Goal: Transaction & Acquisition: Obtain resource

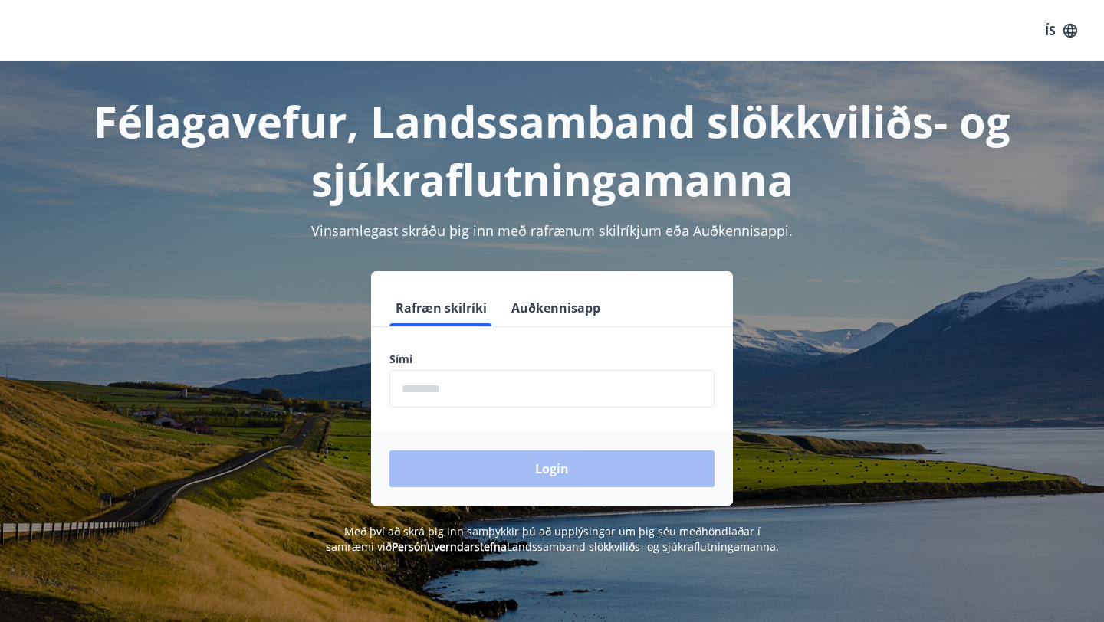
click at [457, 383] on input "phone" at bounding box center [551, 389] width 325 height 38
type input "********"
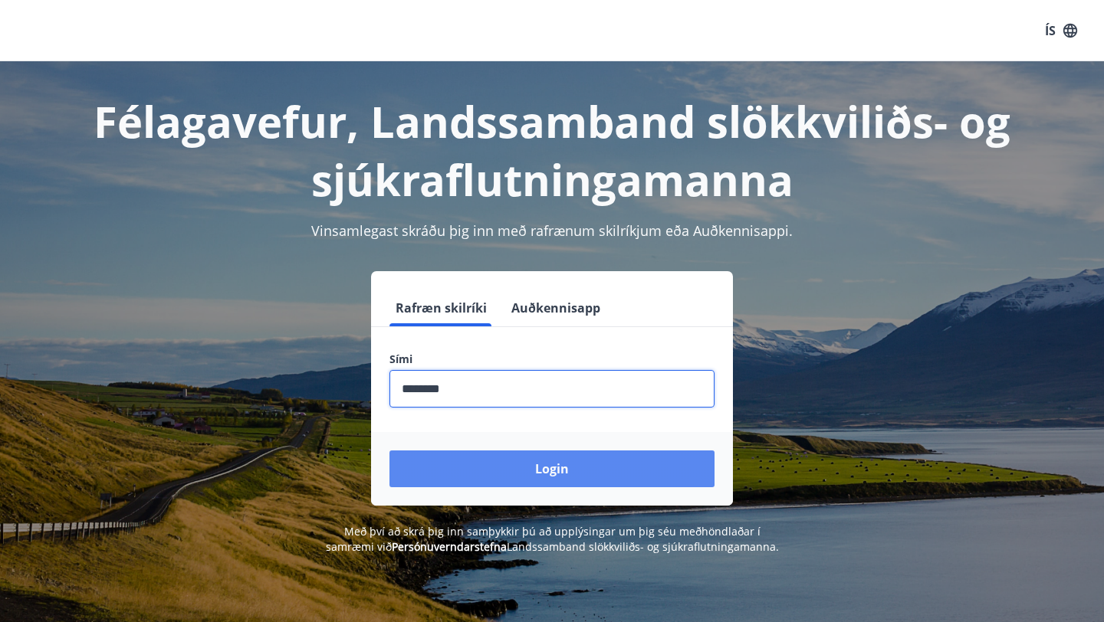
click at [506, 470] on button "Login" at bounding box center [551, 469] width 325 height 37
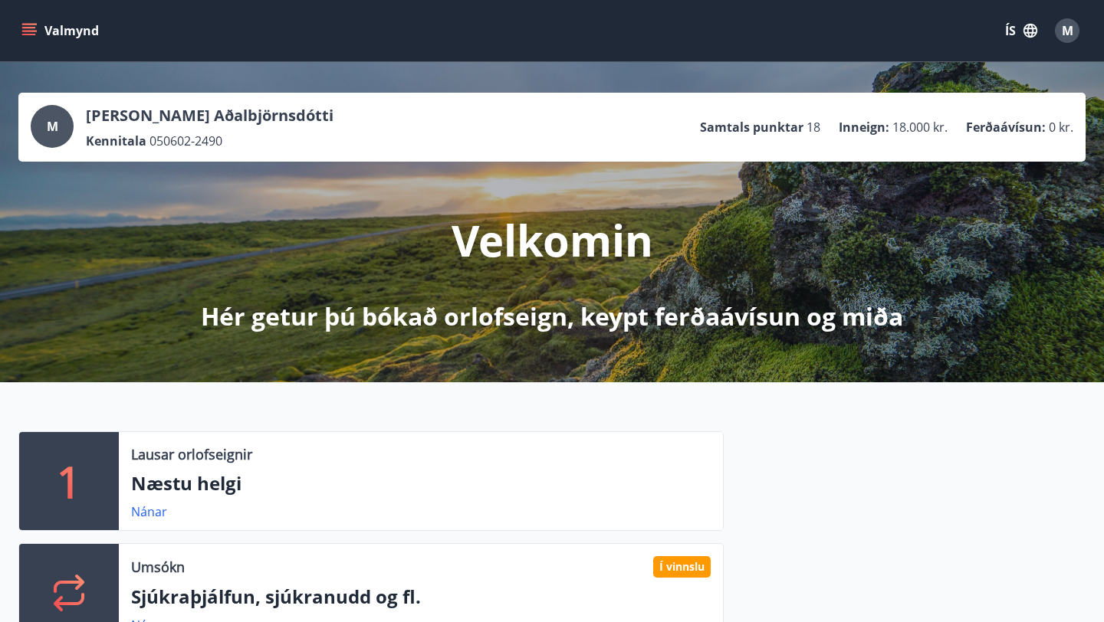
click at [29, 32] on icon "menu" at bounding box center [28, 30] width 15 height 15
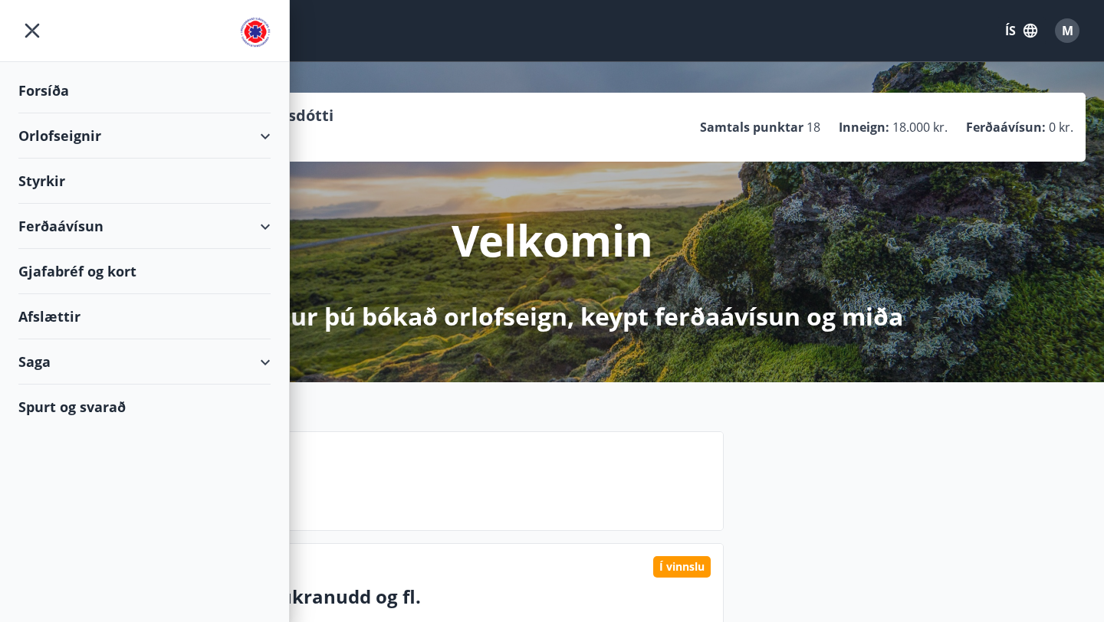
click at [66, 179] on div "Styrkir" at bounding box center [144, 181] width 252 height 45
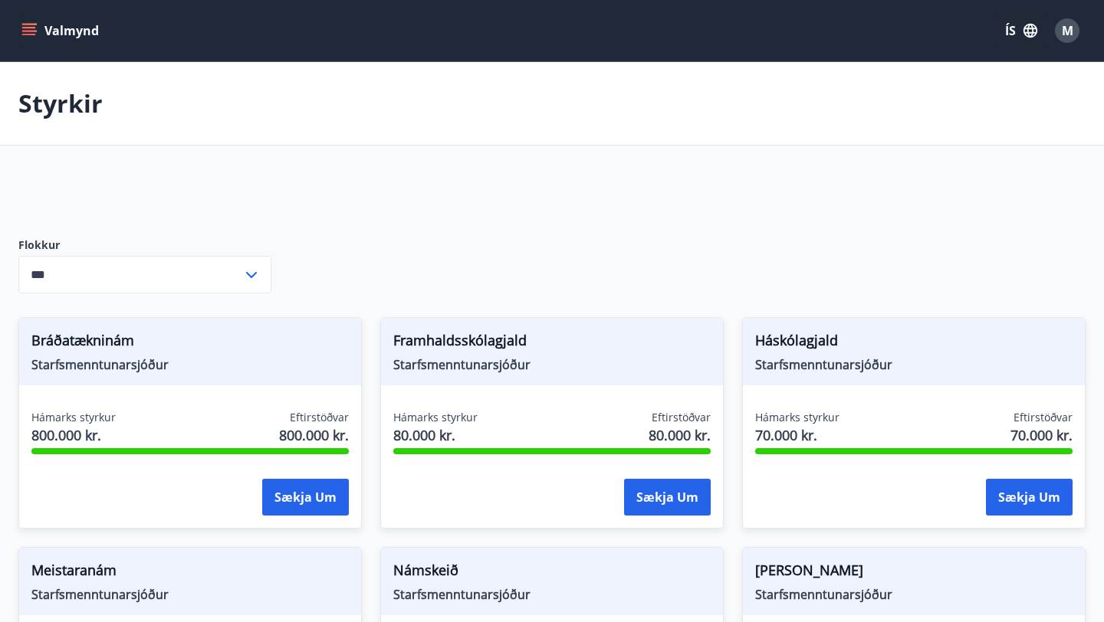
click at [251, 275] on icon at bounding box center [251, 275] width 18 height 18
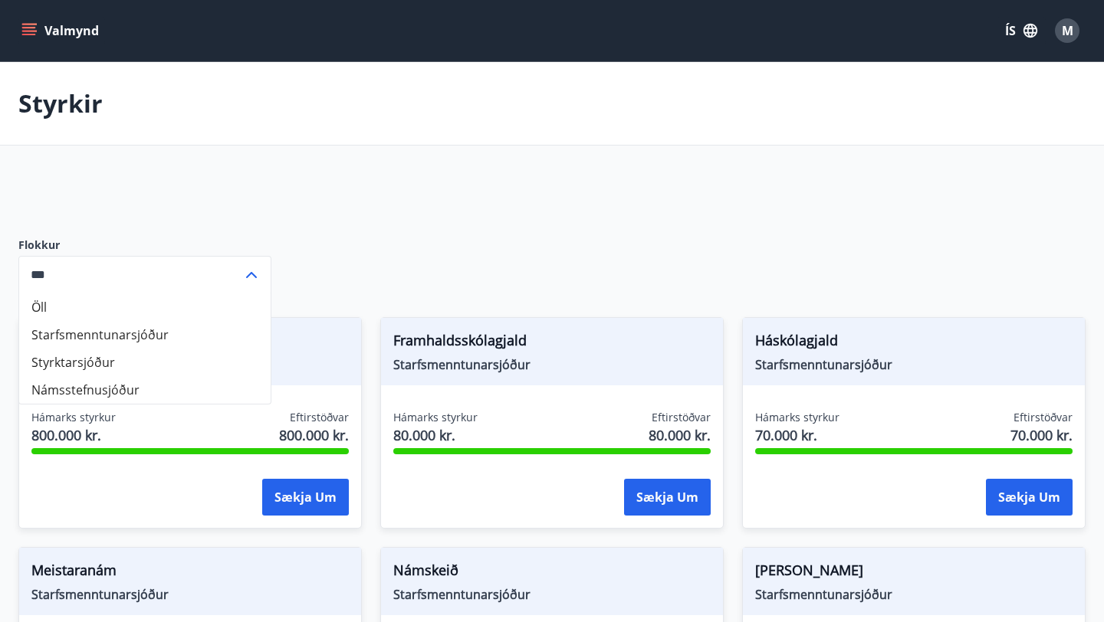
click at [152, 358] on li "Styrktarsjóður" at bounding box center [144, 363] width 251 height 28
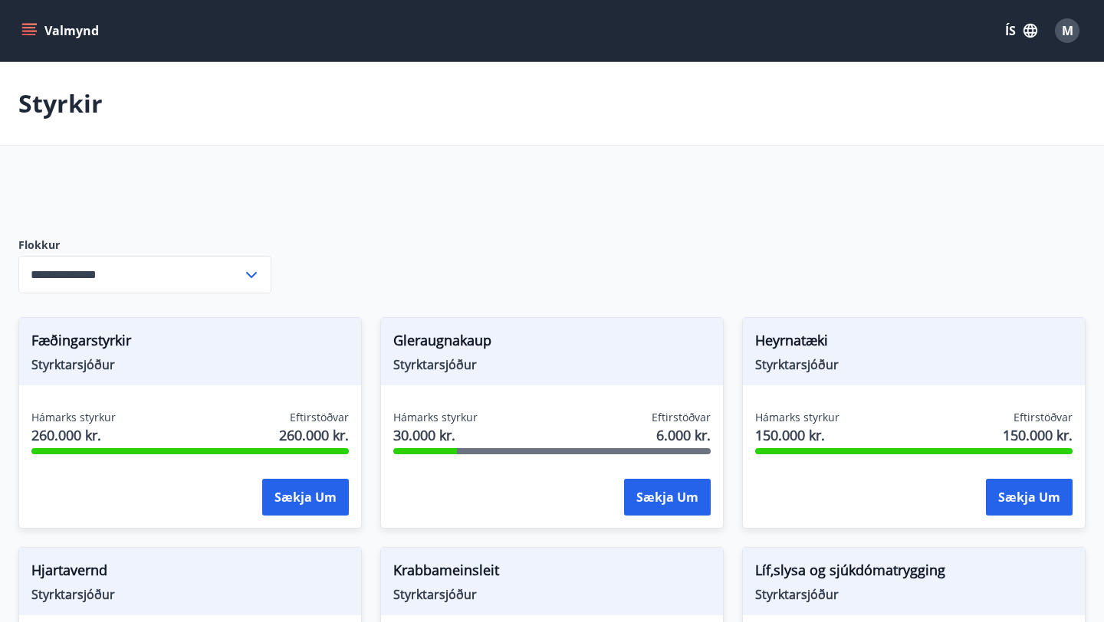
click at [242, 277] on icon at bounding box center [251, 275] width 18 height 18
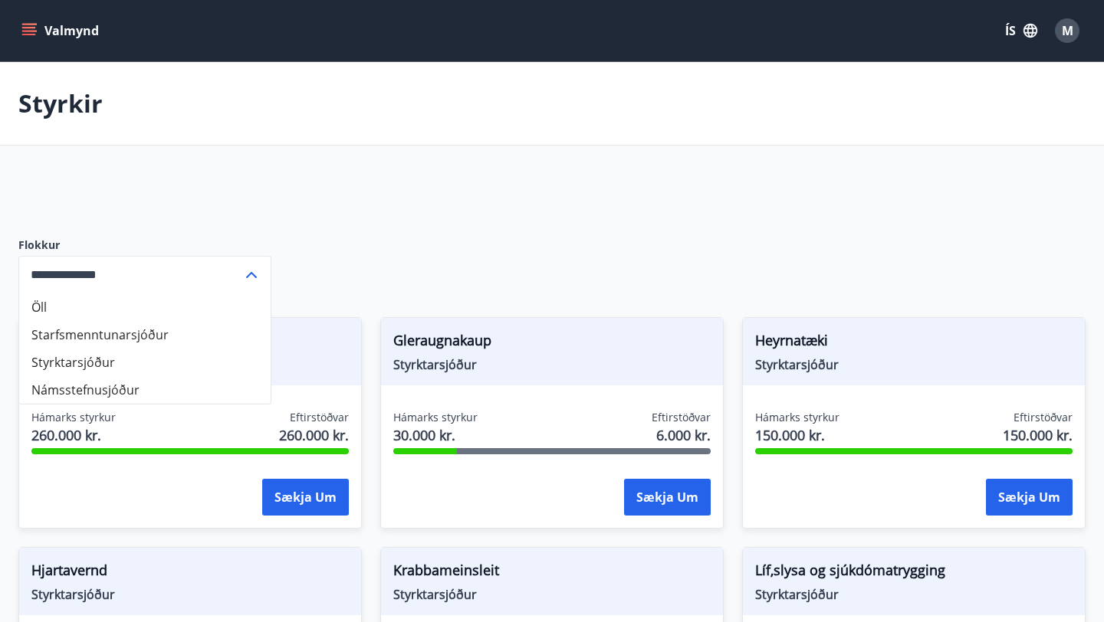
click at [168, 302] on li "Öll" at bounding box center [144, 308] width 251 height 28
type input "***"
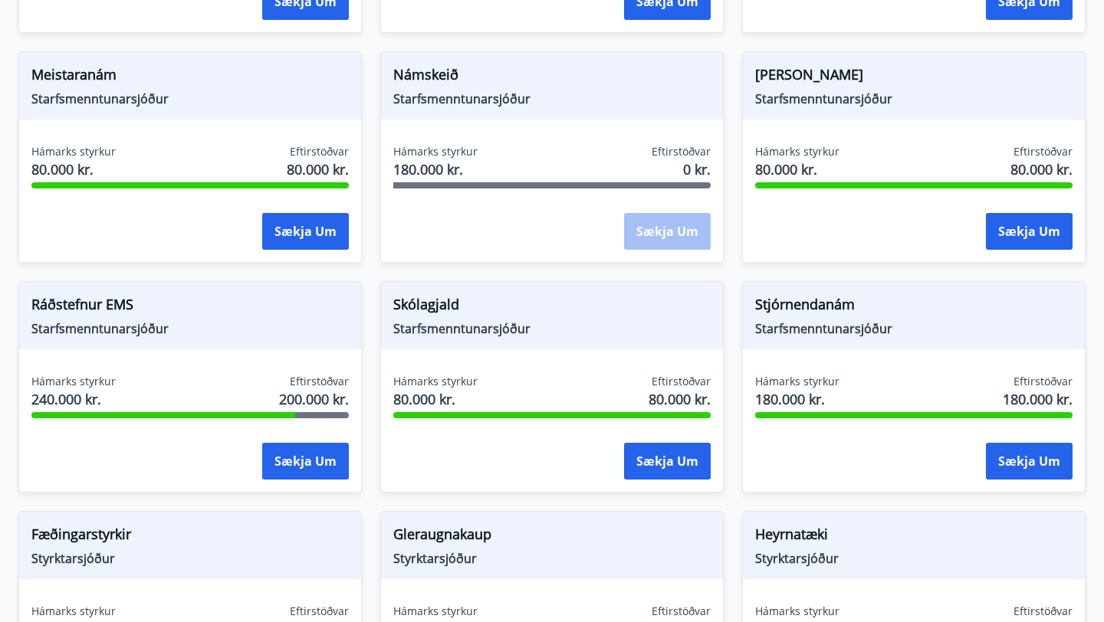
scroll to position [497, 0]
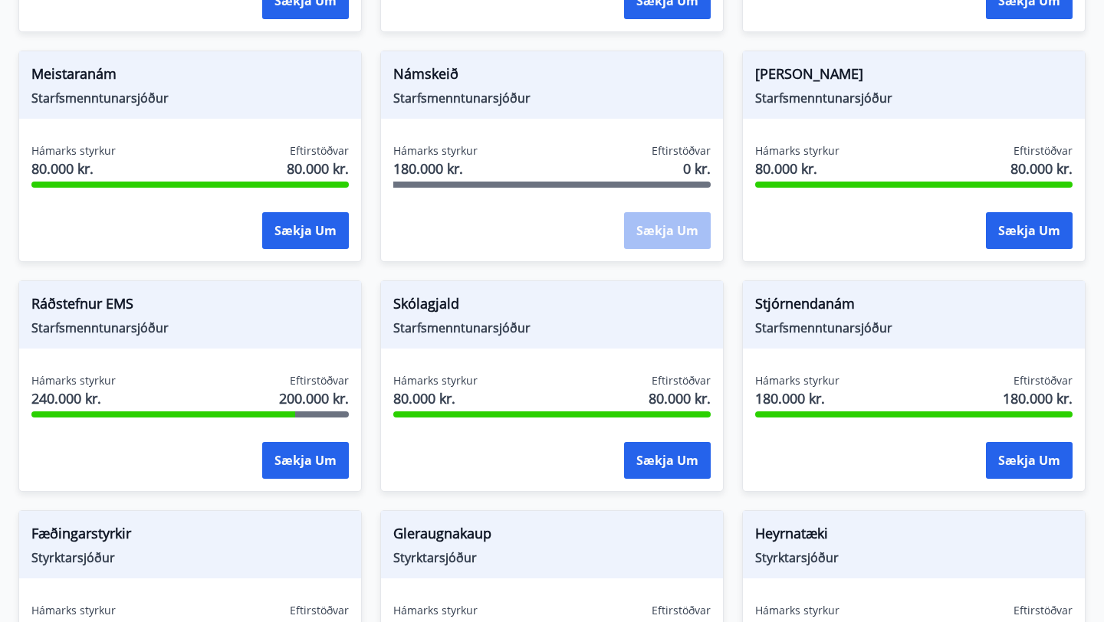
click at [257, 356] on div "Ráðstefnur EMS Starfsmenntunarsjóður Hámarks styrkur 240.000 kr. Eftirstöðvar 2…" at bounding box center [189, 387] width 343 height 212
click at [301, 452] on button "Sækja um" at bounding box center [305, 460] width 87 height 37
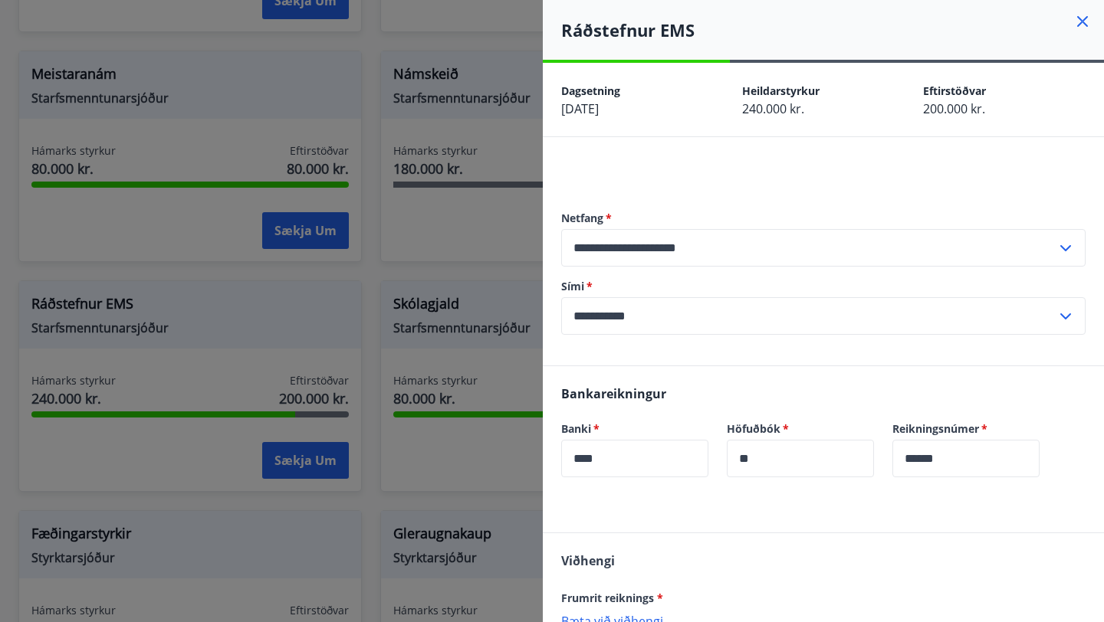
click at [1085, 20] on icon at bounding box center [1082, 21] width 18 height 18
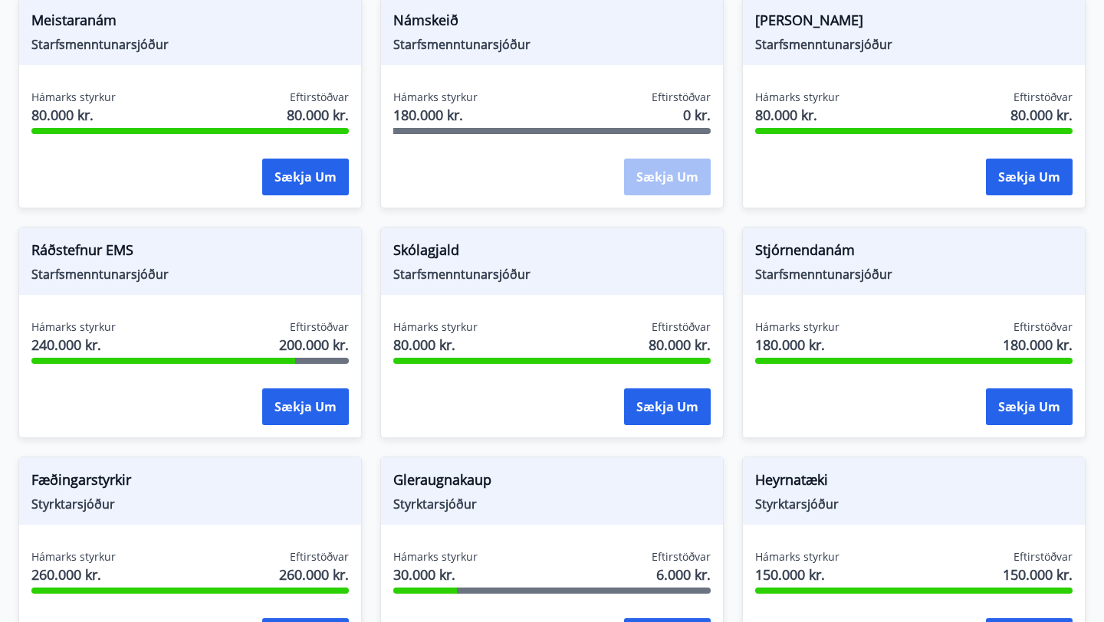
scroll to position [544, 0]
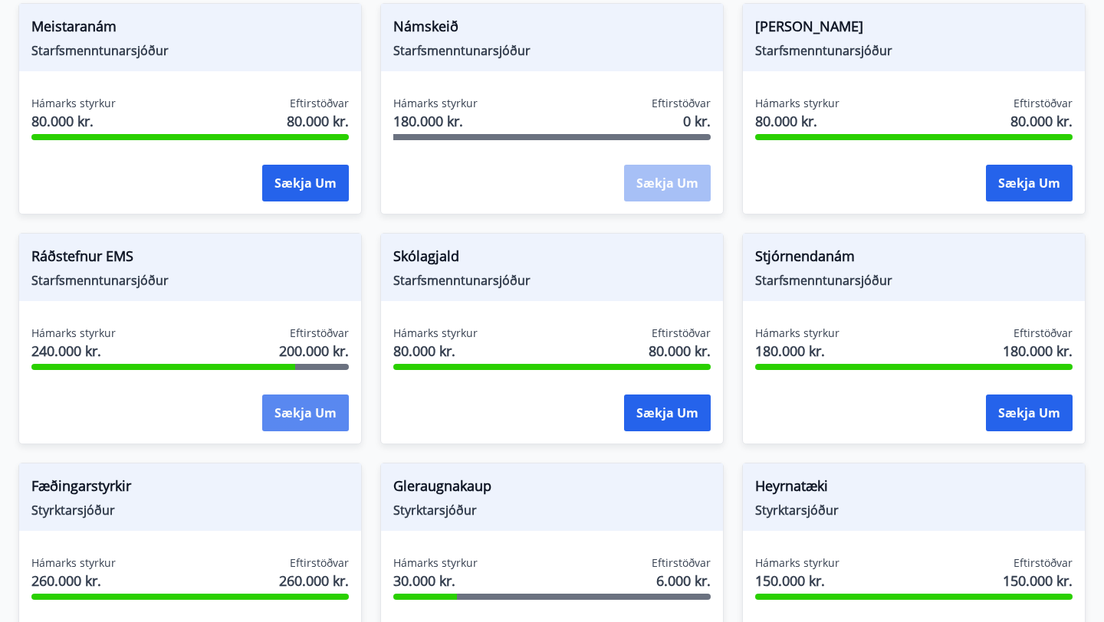
click at [299, 402] on button "Sækja um" at bounding box center [305, 413] width 87 height 37
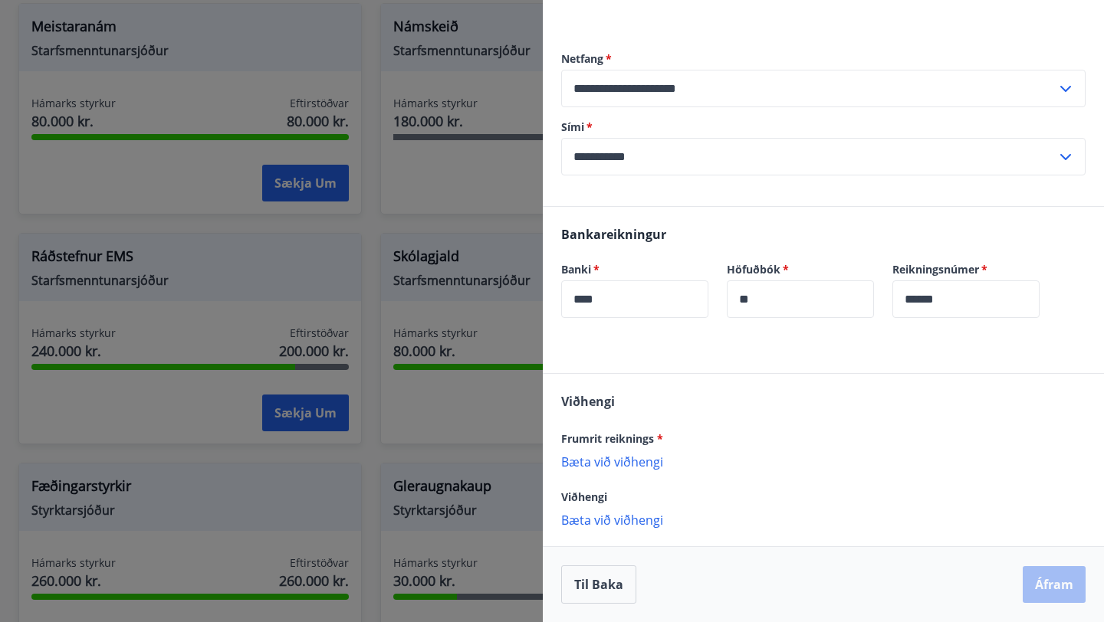
scroll to position [0, 0]
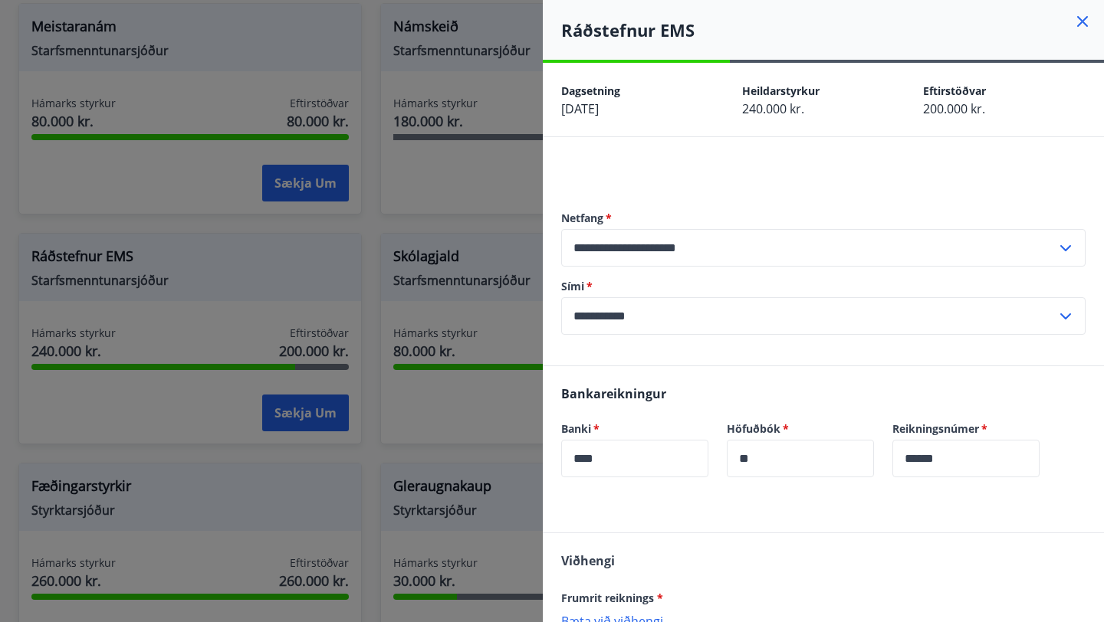
click at [1080, 19] on icon at bounding box center [1082, 21] width 11 height 11
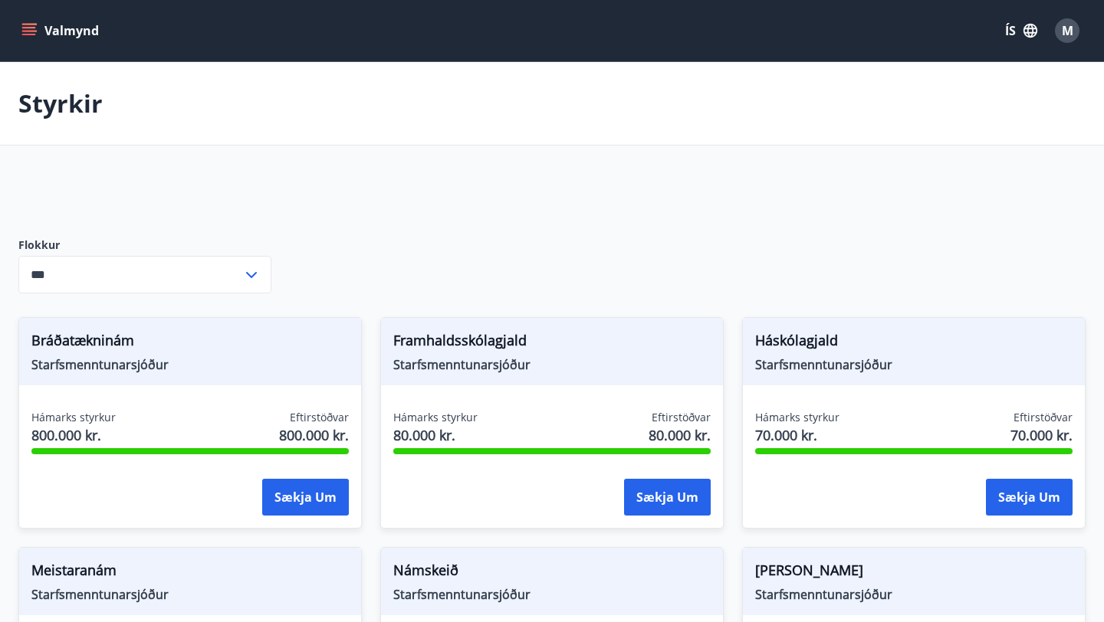
click at [42, 25] on button "Valmynd" at bounding box center [61, 31] width 87 height 28
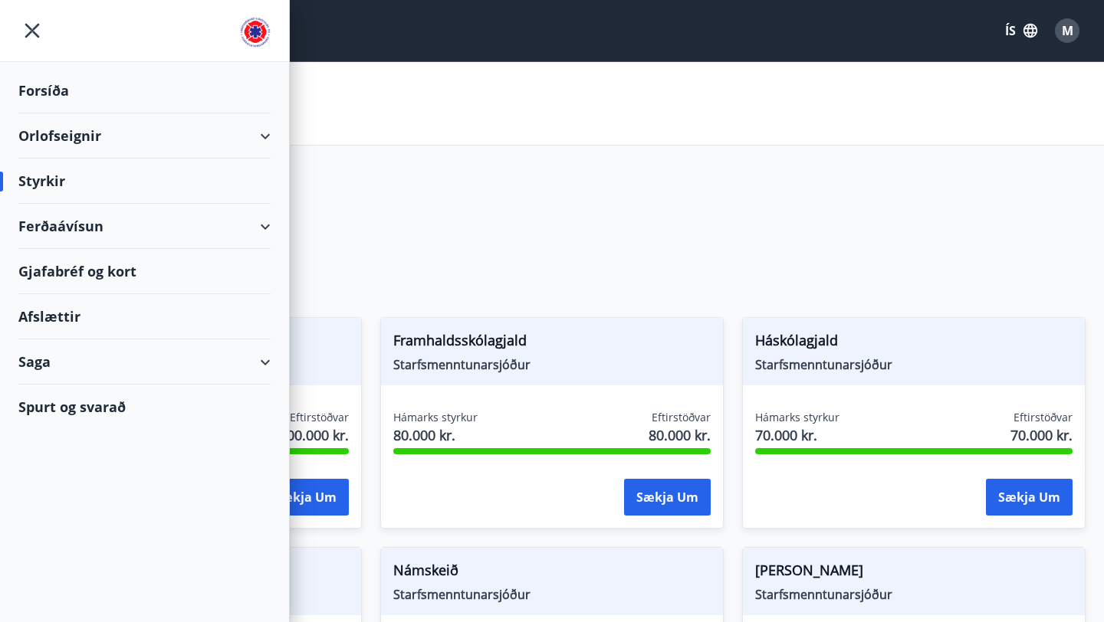
click at [264, 365] on div "Saga" at bounding box center [144, 362] width 252 height 45
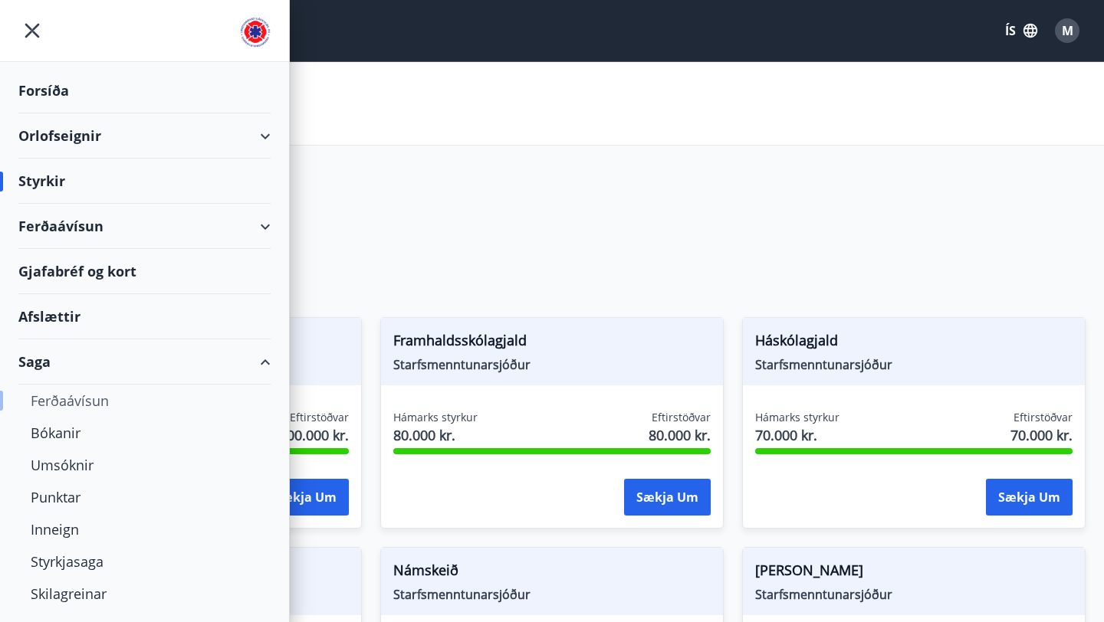
scroll to position [32, 0]
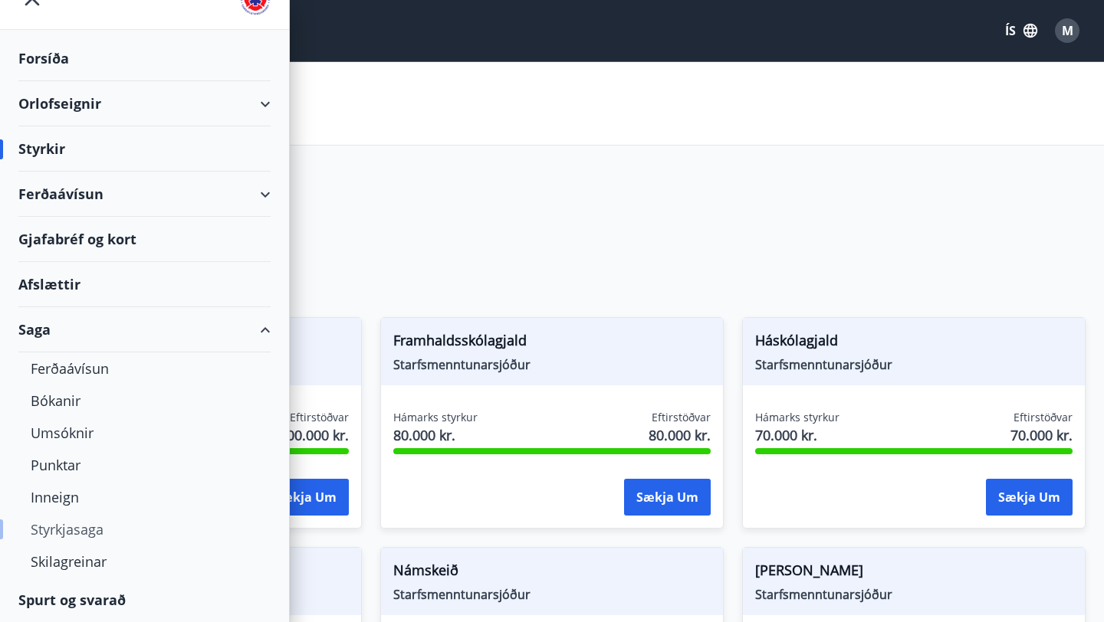
click at [78, 525] on div "Styrkjasaga" at bounding box center [145, 530] width 228 height 32
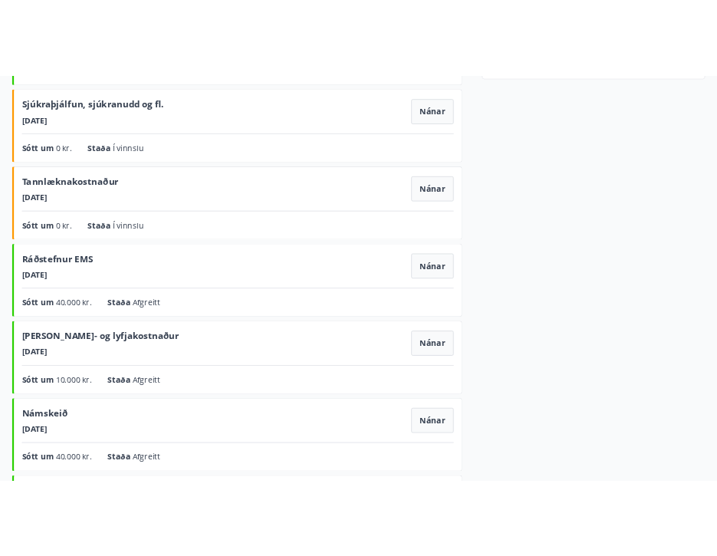
scroll to position [459, 0]
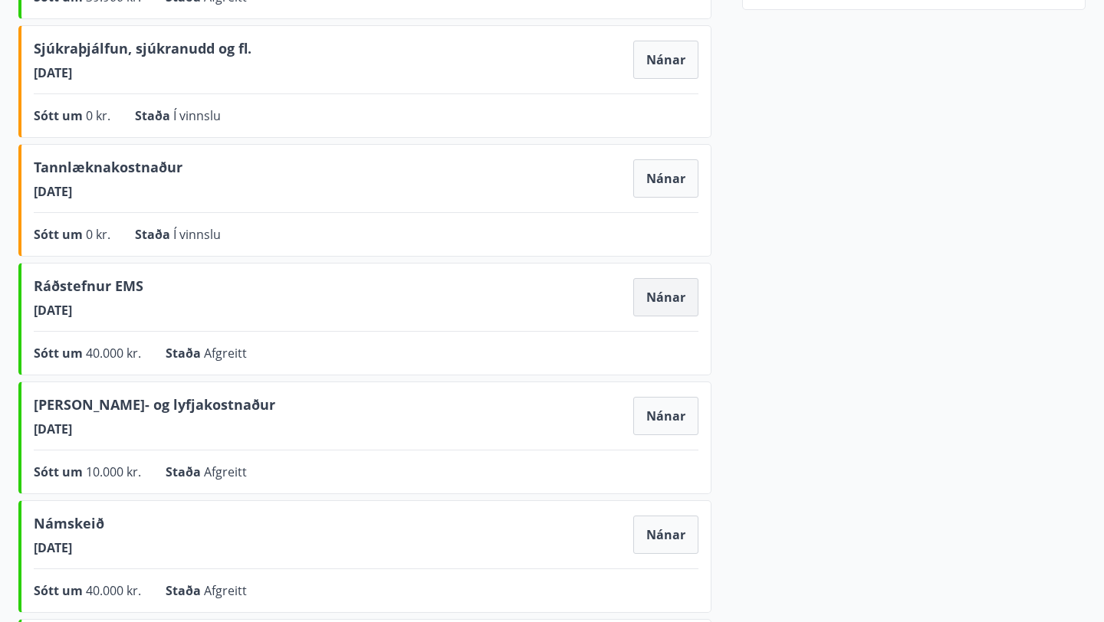
click at [657, 294] on button "Nánar" at bounding box center [665, 297] width 65 height 38
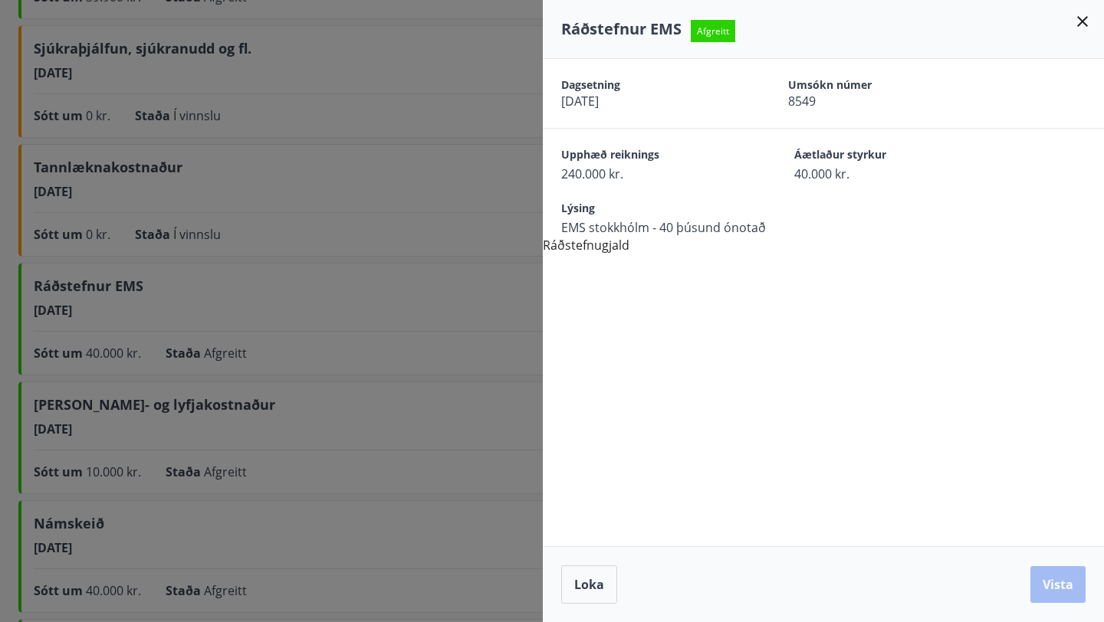
click at [1080, 15] on icon at bounding box center [1082, 21] width 18 height 18
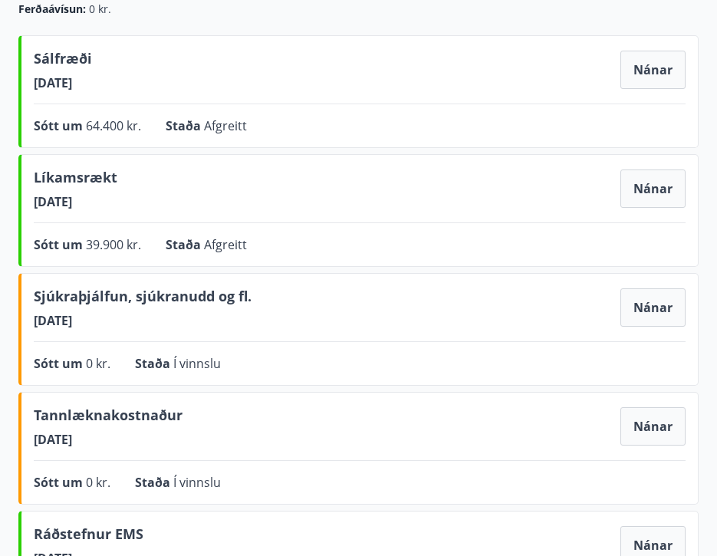
scroll to position [0, 0]
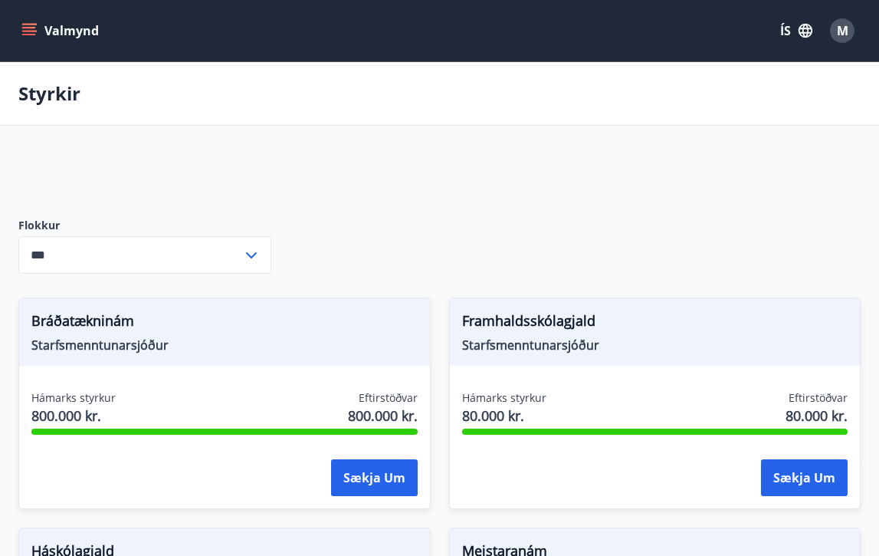
click at [101, 270] on input "***" at bounding box center [130, 255] width 224 height 38
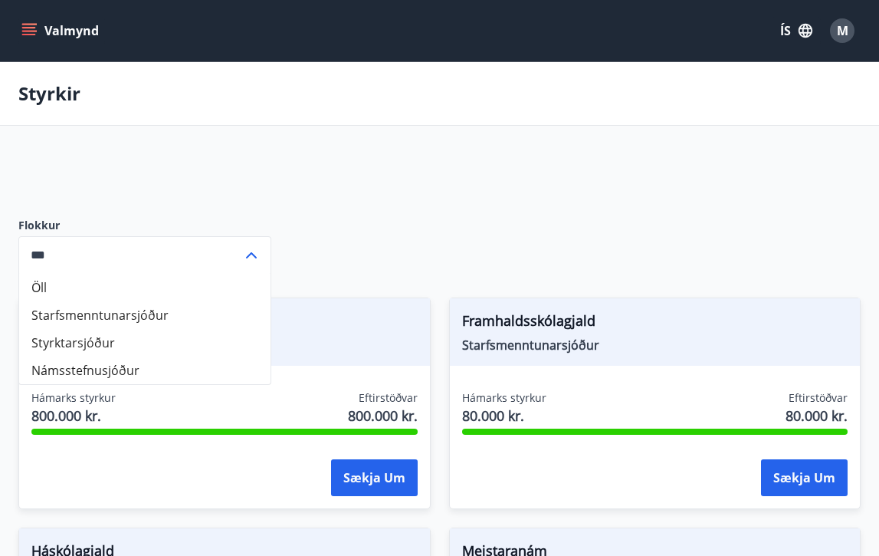
click at [100, 310] on li "Starfsmenntunarsjóður" at bounding box center [144, 315] width 251 height 28
type input "**********"
